Goal: Register for event/course

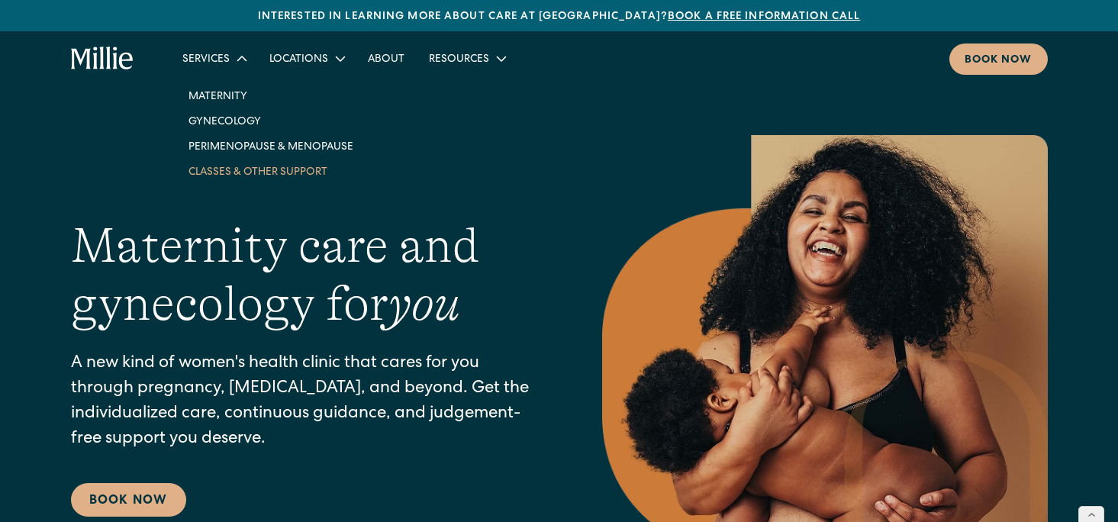
click at [240, 175] on link "Classes & Other Support" at bounding box center [270, 171] width 189 height 25
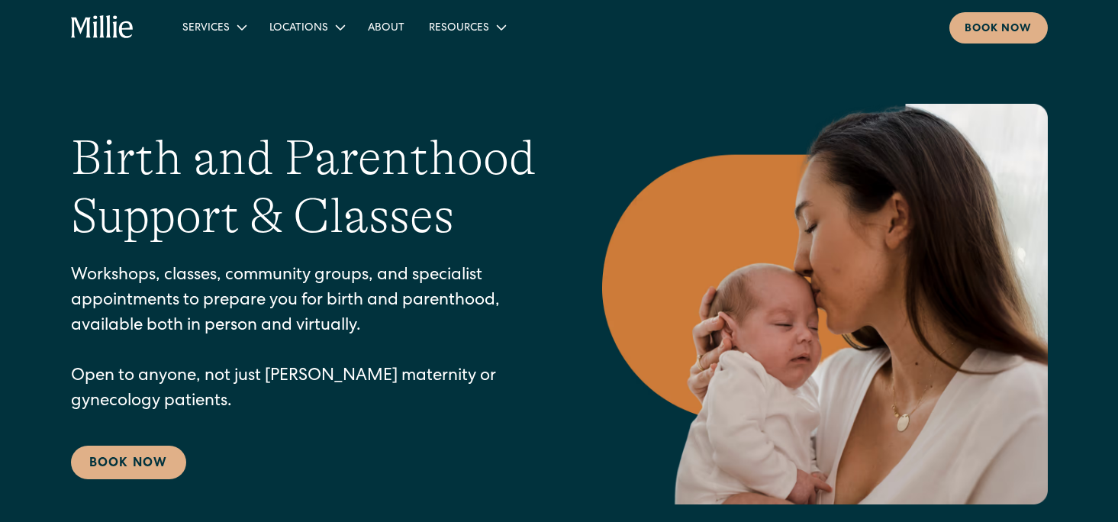
click at [134, 481] on div "Birth and Parenthood Support & Classes Workshops, classes, community groups, an…" at bounding box center [559, 304] width 977 height 401
click at [137, 469] on link "Book Now" at bounding box center [128, 463] width 115 height 34
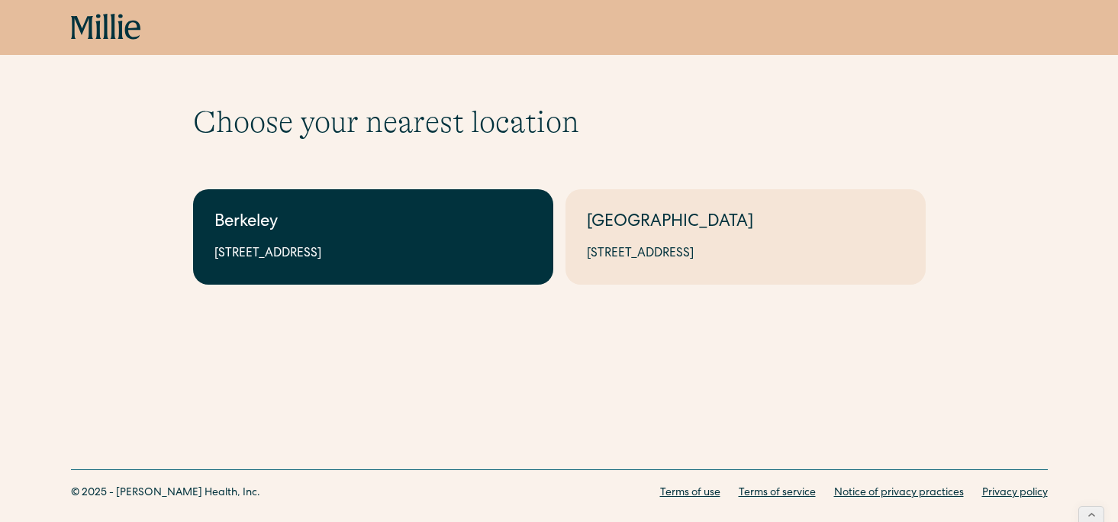
click at [348, 234] on div "Berkeley" at bounding box center [372, 223] width 317 height 25
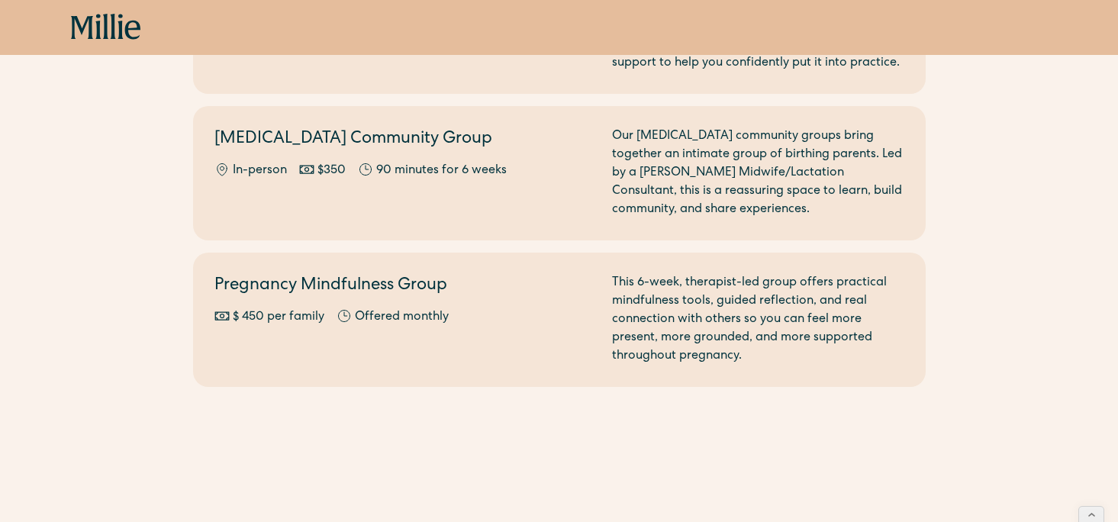
scroll to position [1820, 0]
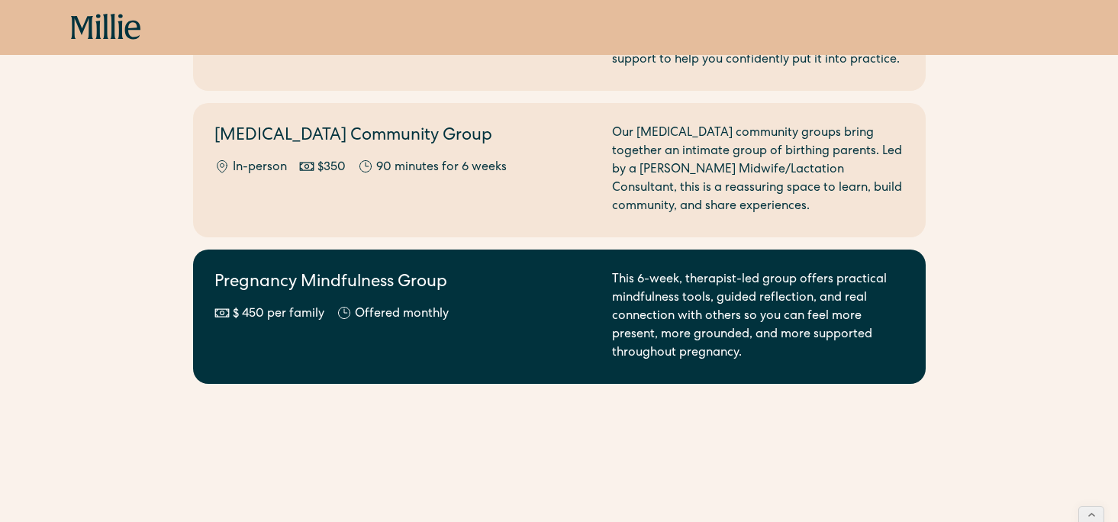
click at [327, 282] on div "Pregnancy Mindfulness Group $ 450 per family Offered monthly" at bounding box center [403, 317] width 379 height 92
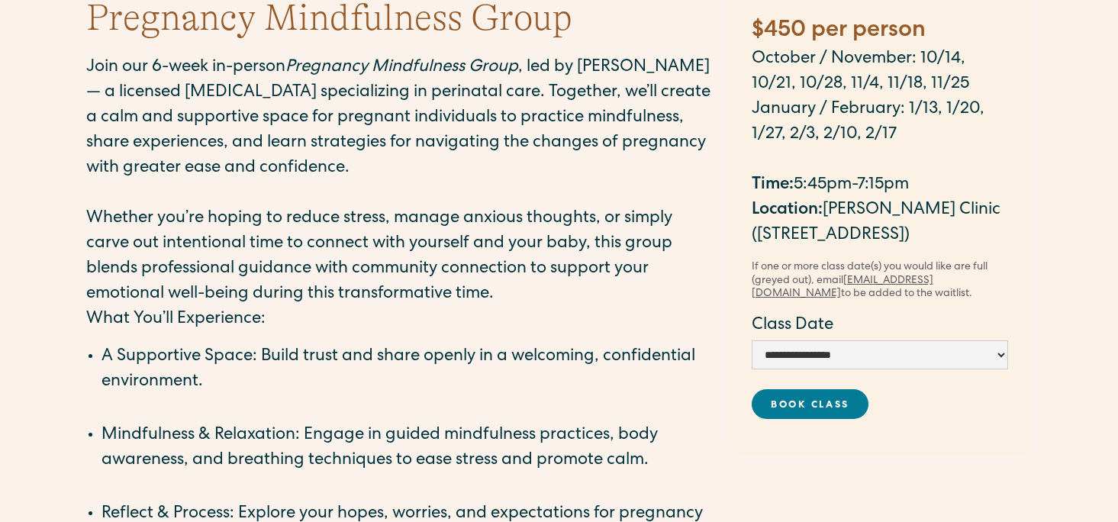
scroll to position [175, 0]
click at [914, 346] on select "**********" at bounding box center [880, 354] width 256 height 29
